Goal: Entertainment & Leisure: Consume media (video, audio)

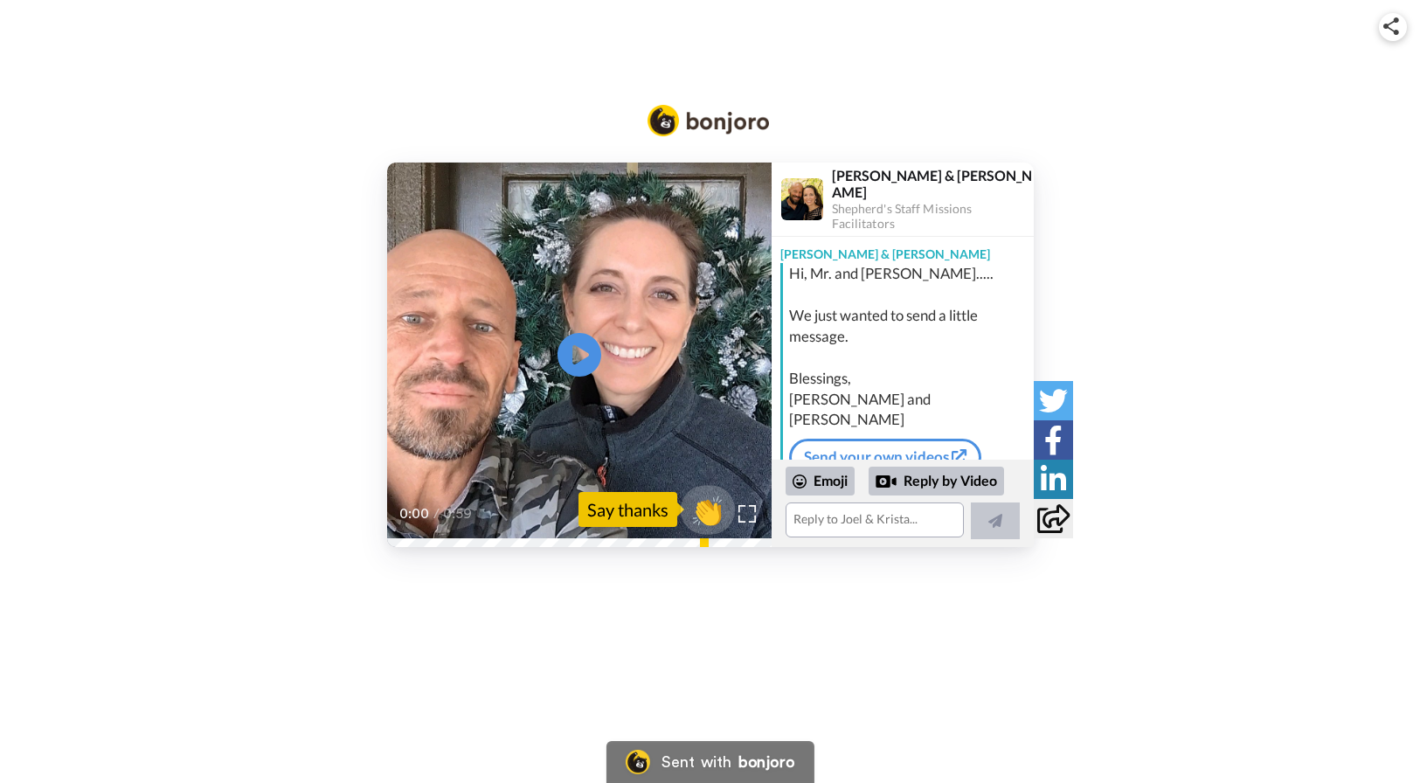
click at [716, 512] on span "👏" at bounding box center [707, 509] width 55 height 35
click at [704, 510] on span "👍" at bounding box center [710, 509] width 55 height 35
click at [574, 350] on icon "Play/Pause" at bounding box center [579, 354] width 46 height 83
click at [743, 517] on div at bounding box center [696, 509] width 140 height 140
click at [743, 516] on div at bounding box center [696, 509] width 140 height 140
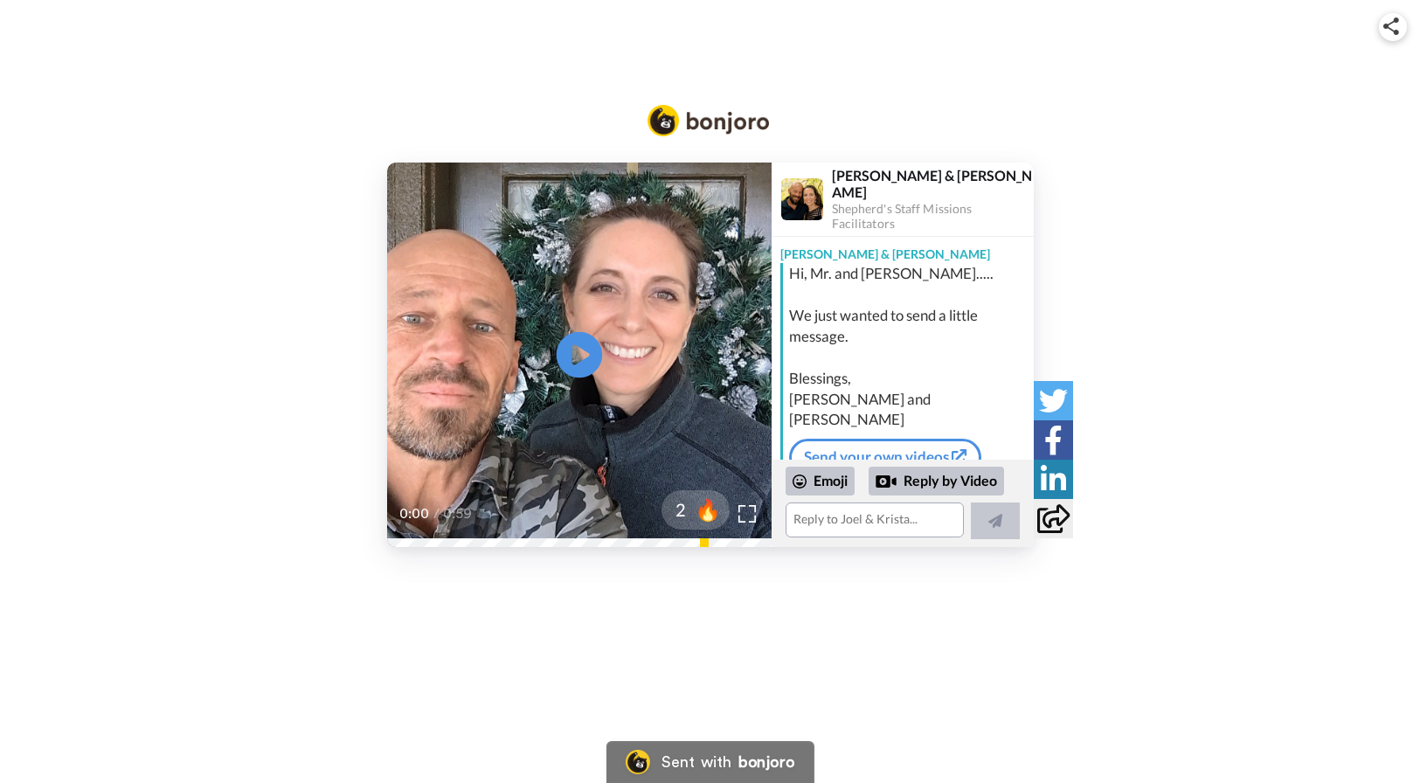
click at [579, 353] on icon "Play/Pause" at bounding box center [579, 354] width 46 height 83
